Goal: Task Accomplishment & Management: Complete application form

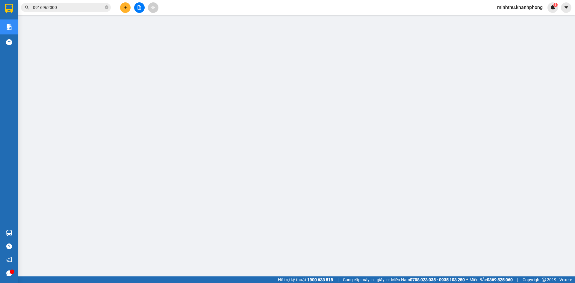
click at [121, 7] on button at bounding box center [125, 7] width 10 height 10
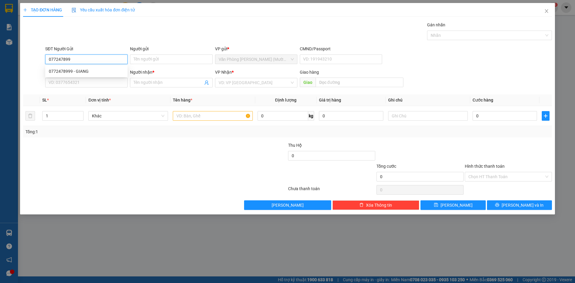
type input "0772478999"
click at [84, 74] on div "0772478999 - GIANG" at bounding box center [86, 71] width 75 height 7
type input "GIANG"
type input "0772478999"
click at [80, 80] on input "SĐT Người Nhận" at bounding box center [86, 83] width 82 height 10
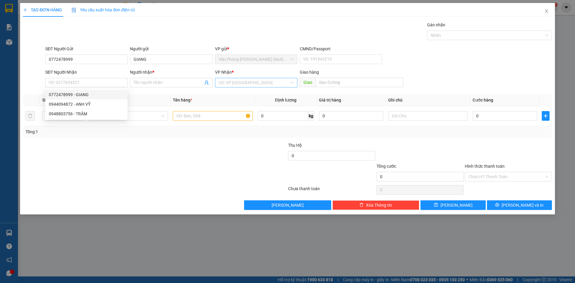
click at [265, 79] on input "search" at bounding box center [254, 82] width 71 height 9
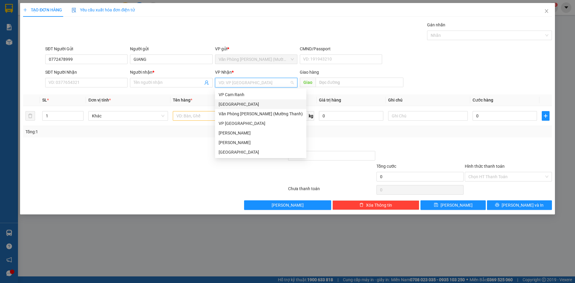
click at [237, 102] on div "[GEOGRAPHIC_DATA]" at bounding box center [261, 104] width 84 height 7
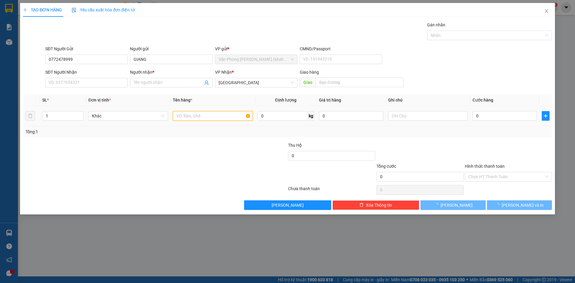
click at [209, 116] on input "text" at bounding box center [213, 116] width 80 height 10
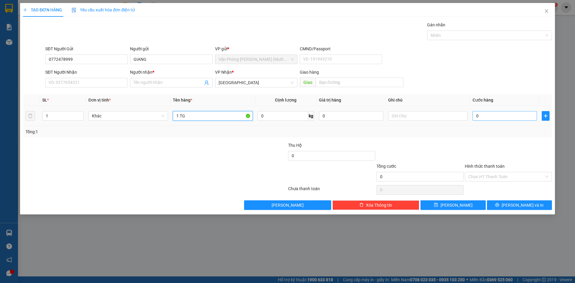
type input "1 TG"
click at [495, 119] on input "0" at bounding box center [505, 116] width 64 height 10
type input "5"
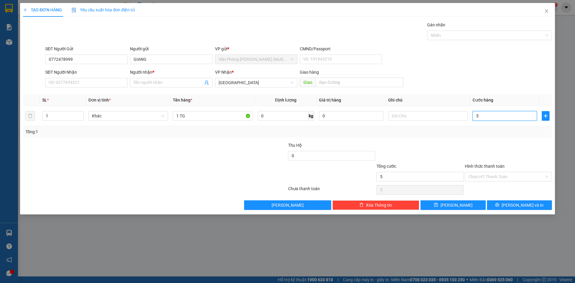
type input "50"
type input "50.000"
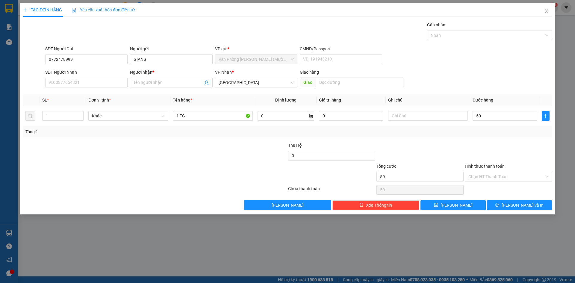
type input "50.000"
drag, startPoint x: 84, startPoint y: 74, endPoint x: 83, endPoint y: 84, distance: 10.6
click at [82, 83] on div "SĐT Người Nhận VD: 0377654321" at bounding box center [86, 79] width 82 height 21
click at [83, 84] on input "SĐT Người Nhận" at bounding box center [86, 83] width 82 height 10
type input "0855557986"
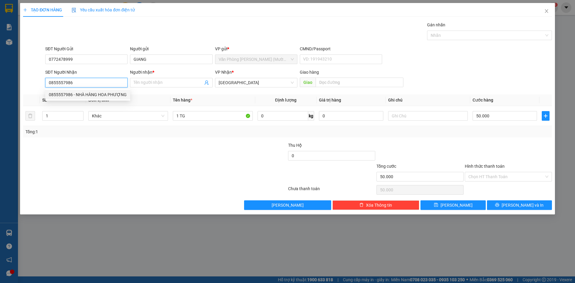
click at [87, 93] on div "0855557986 - NHÀ HÀNG HOA PHƯỢNG" at bounding box center [88, 94] width 78 height 7
type input "NHÀ HÀNG HOA PHƯỢNG"
type input "0855557986"
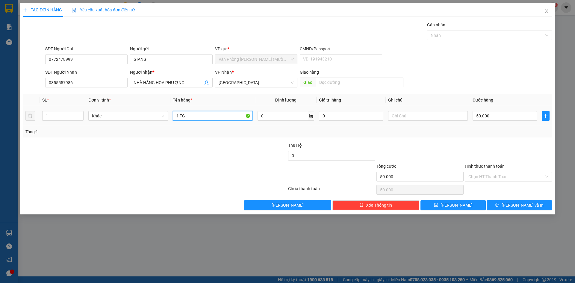
click at [201, 118] on input "1 TG" at bounding box center [213, 116] width 80 height 10
click at [193, 146] on div at bounding box center [110, 152] width 177 height 21
click at [493, 179] on input "Hình thức thanh toán" at bounding box center [507, 176] width 76 height 9
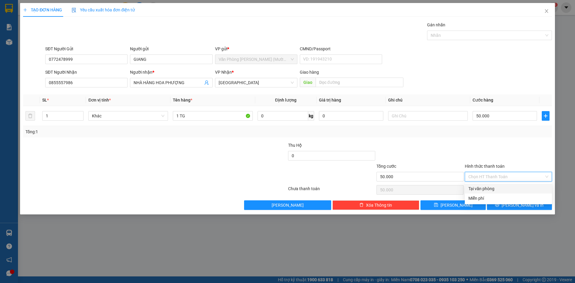
click at [490, 191] on div "Tại văn phòng" at bounding box center [509, 188] width 80 height 7
type input "0"
click at [512, 202] on button "[PERSON_NAME] và In" at bounding box center [519, 205] width 65 height 10
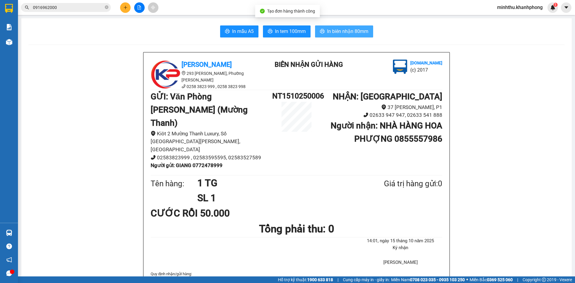
click at [320, 32] on icon "printer" at bounding box center [322, 31] width 5 height 5
click at [232, 29] on span "In mẫu A5" at bounding box center [243, 31] width 22 height 7
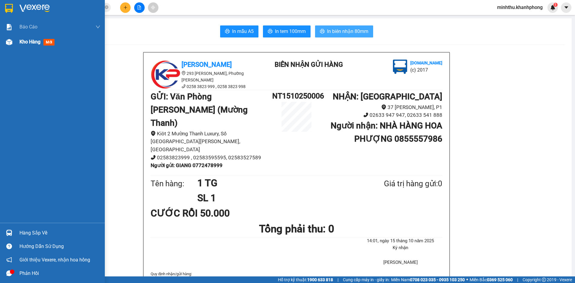
click at [27, 41] on span "Kho hàng" at bounding box center [29, 42] width 21 height 6
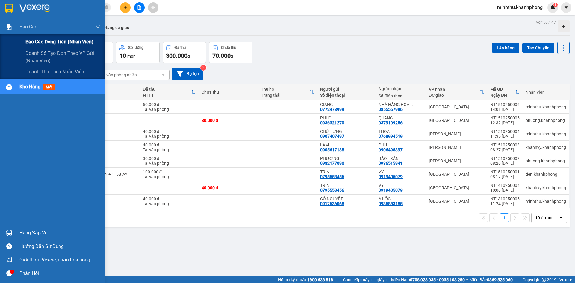
click at [42, 44] on span "Báo cáo dòng tiền (nhân viên)" at bounding box center [59, 41] width 68 height 7
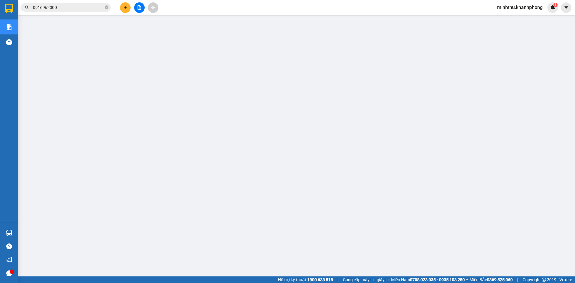
click at [524, 7] on span "minhthu.khanhphong" at bounding box center [520, 7] width 55 height 7
click at [516, 19] on span "Đăng xuất" at bounding box center [522, 18] width 43 height 7
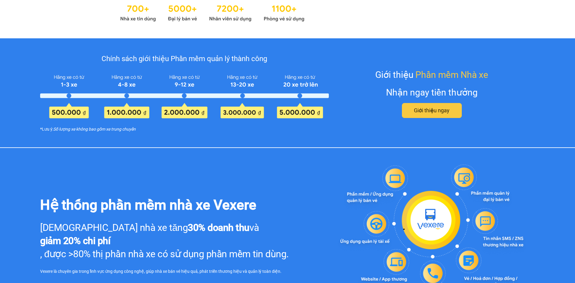
click at [363, 208] on img at bounding box center [432, 235] width 206 height 146
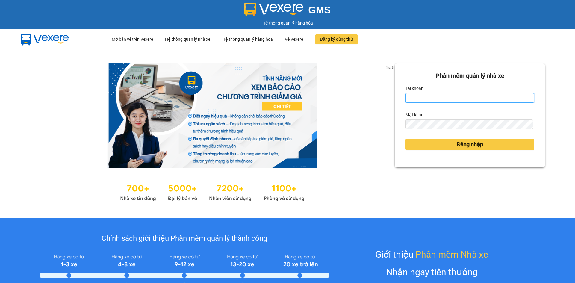
click at [422, 100] on input "Tài khoản" at bounding box center [470, 98] width 129 height 10
type input "van01.khanhphong"
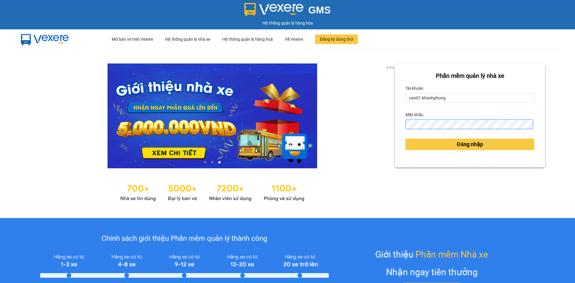
click at [406, 139] on button "Đăng nhập" at bounding box center [470, 144] width 129 height 11
